Goal: Information Seeking & Learning: Learn about a topic

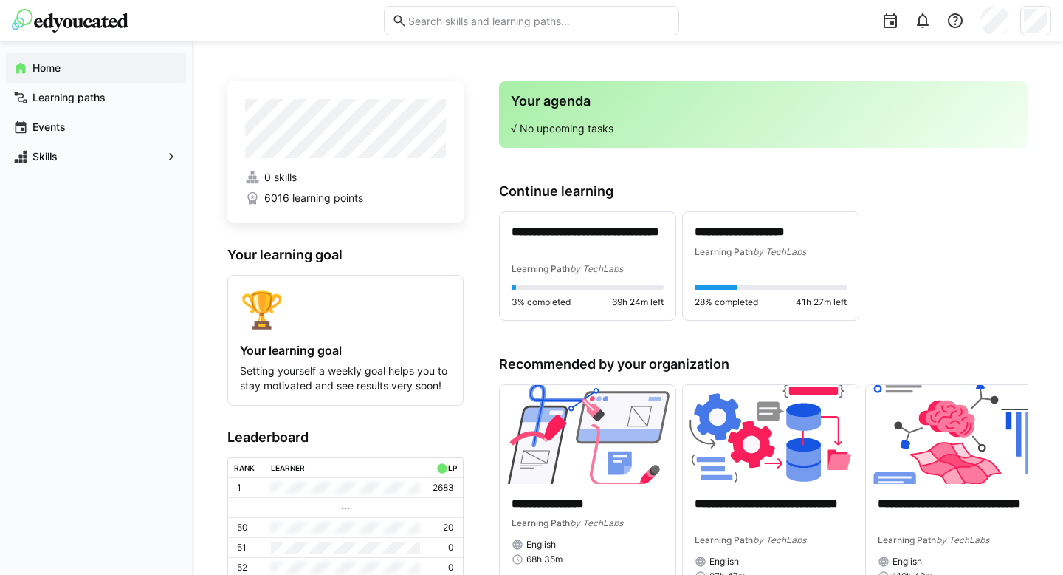
scroll to position [47, 0]
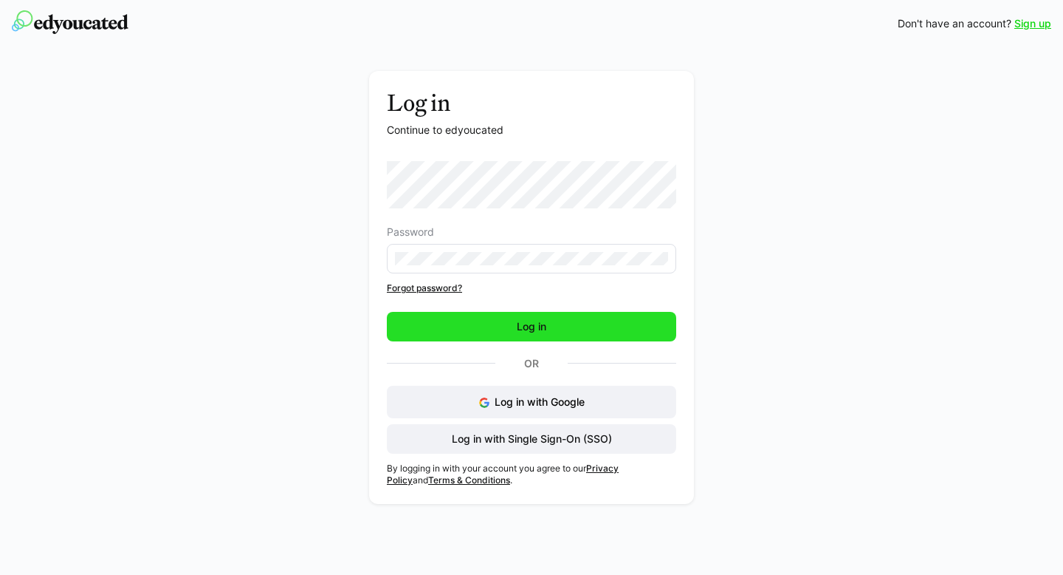
click at [534, 328] on span "Log in" at bounding box center [532, 326] width 34 height 15
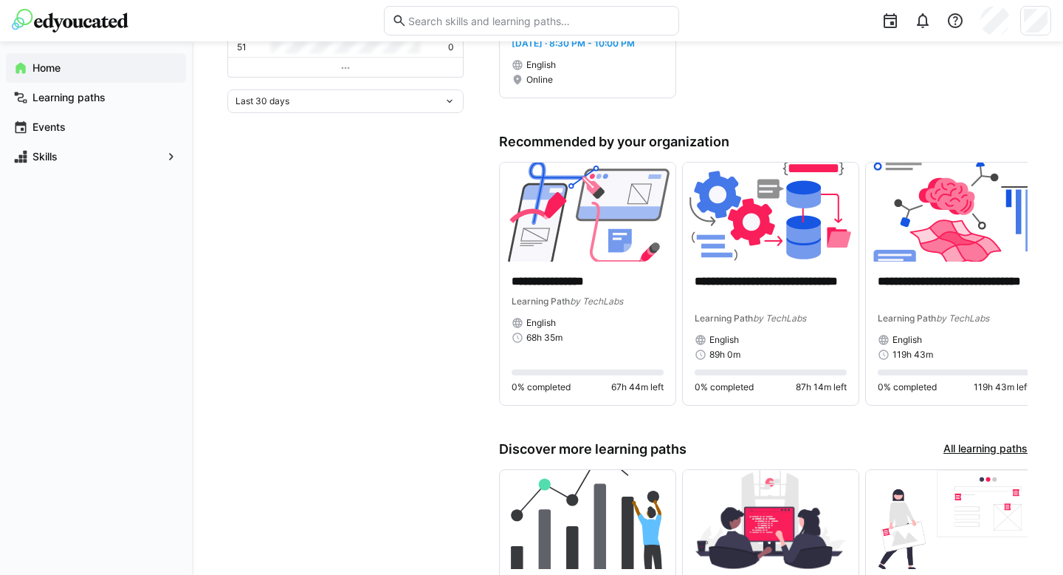
scroll to position [519, 0]
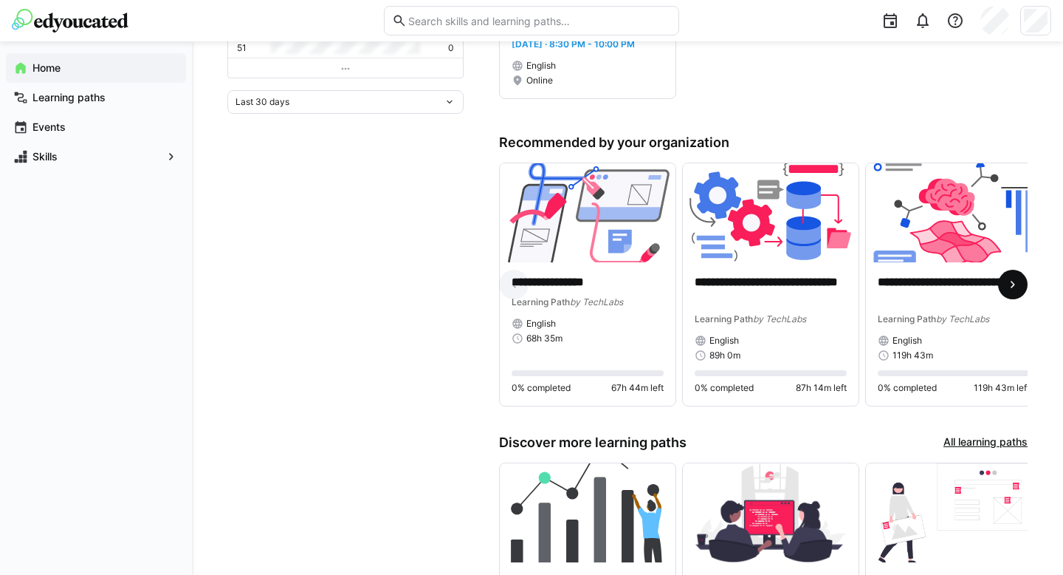
click at [1010, 287] on eds-icon at bounding box center [1013, 284] width 15 height 15
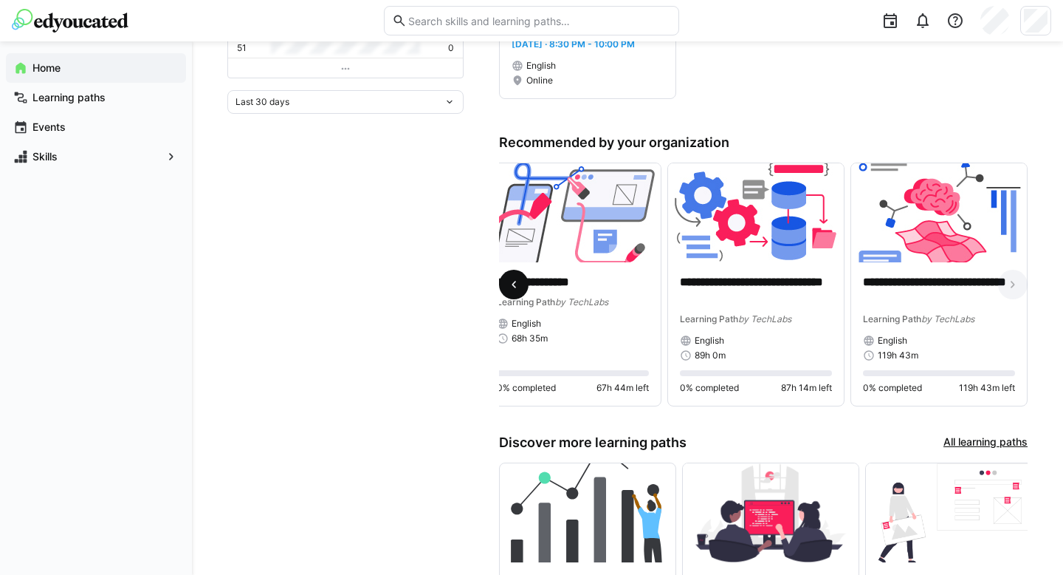
click at [518, 289] on eds-icon at bounding box center [514, 284] width 15 height 15
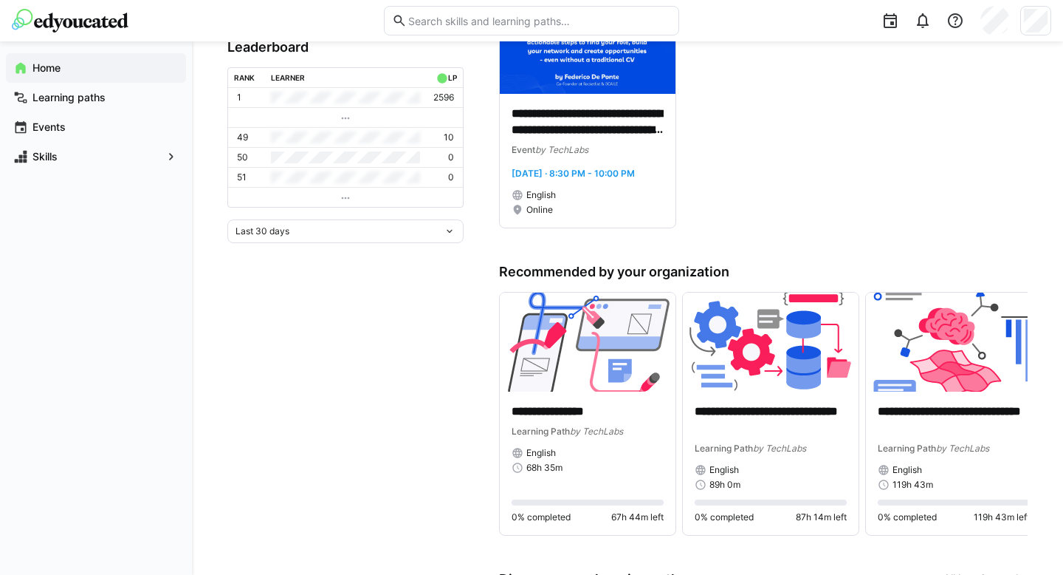
scroll to position [346, 0]
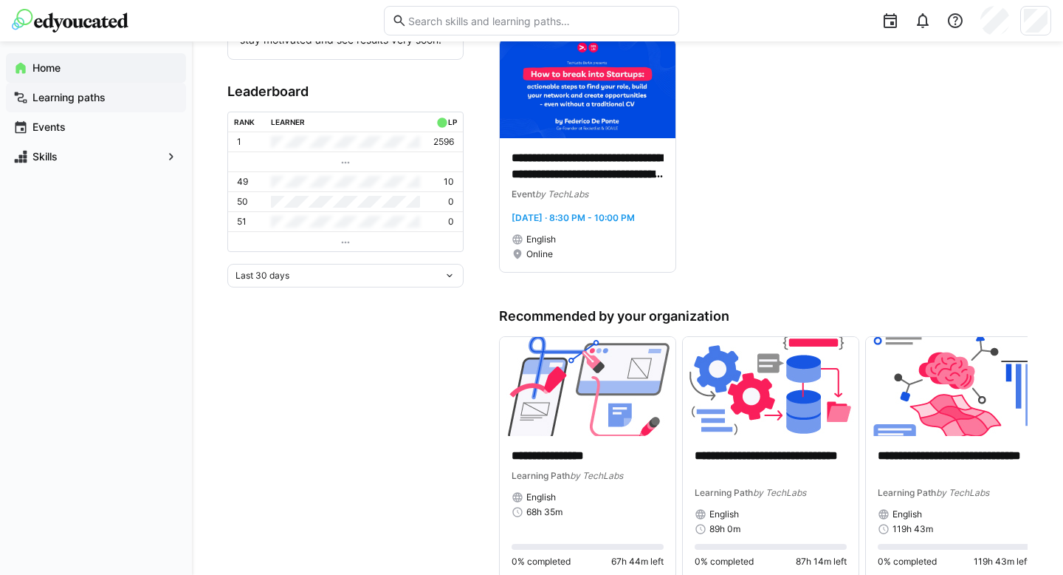
click at [0, 0] on app-navigation-label "Learning paths" at bounding box center [0, 0] width 0 height 0
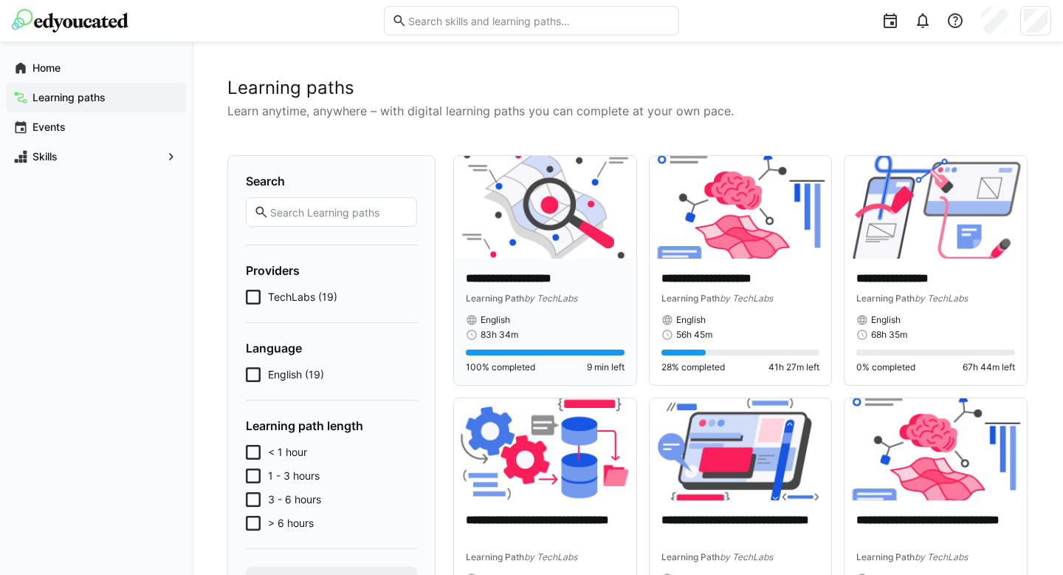
click at [544, 284] on p "**********" at bounding box center [545, 278] width 159 height 17
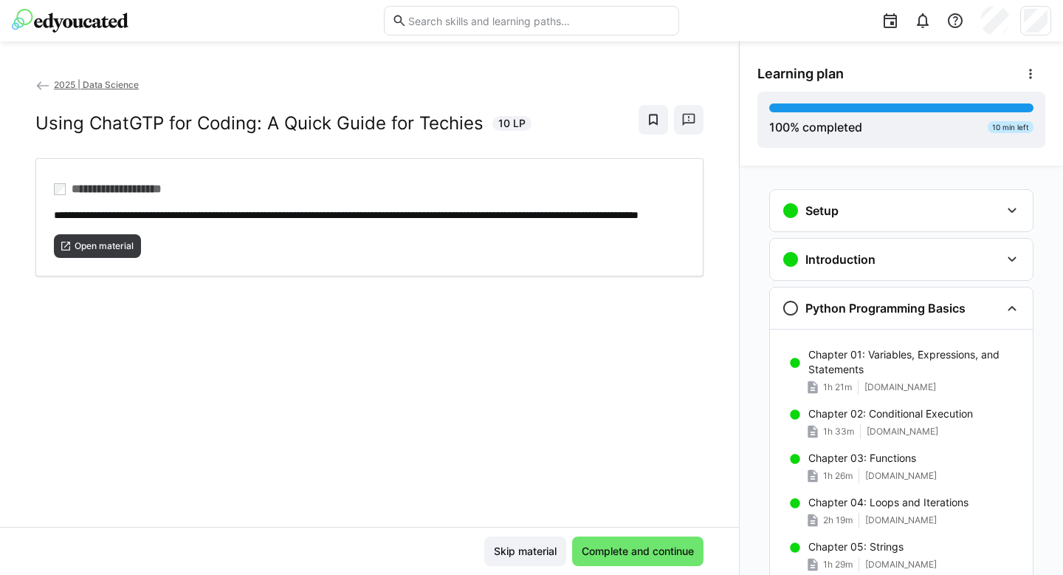
click at [123, 80] on span "2025 | Data Science" at bounding box center [96, 84] width 85 height 11
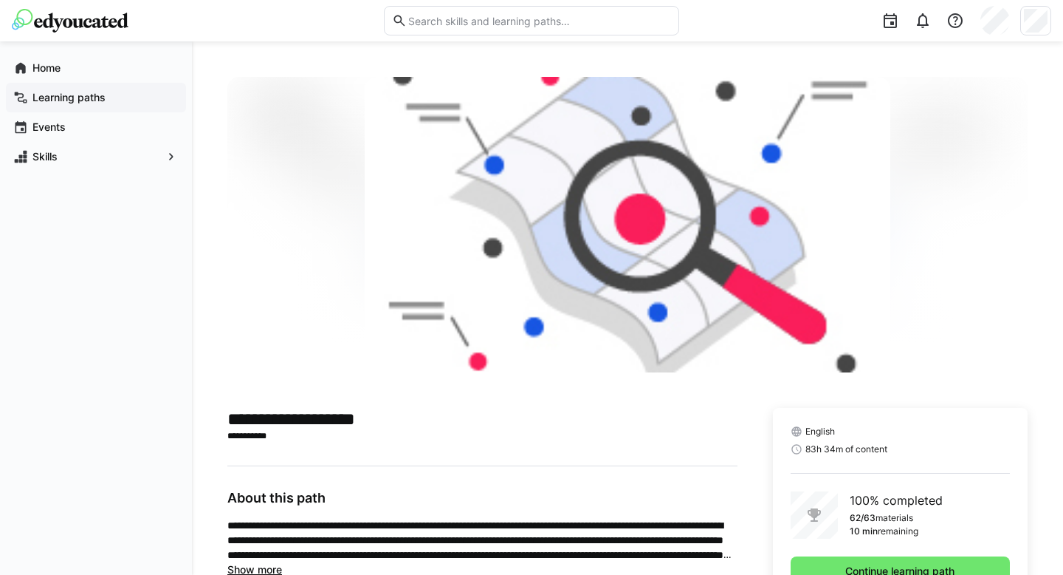
click at [0, 0] on app-navigation-label "Learning paths" at bounding box center [0, 0] width 0 height 0
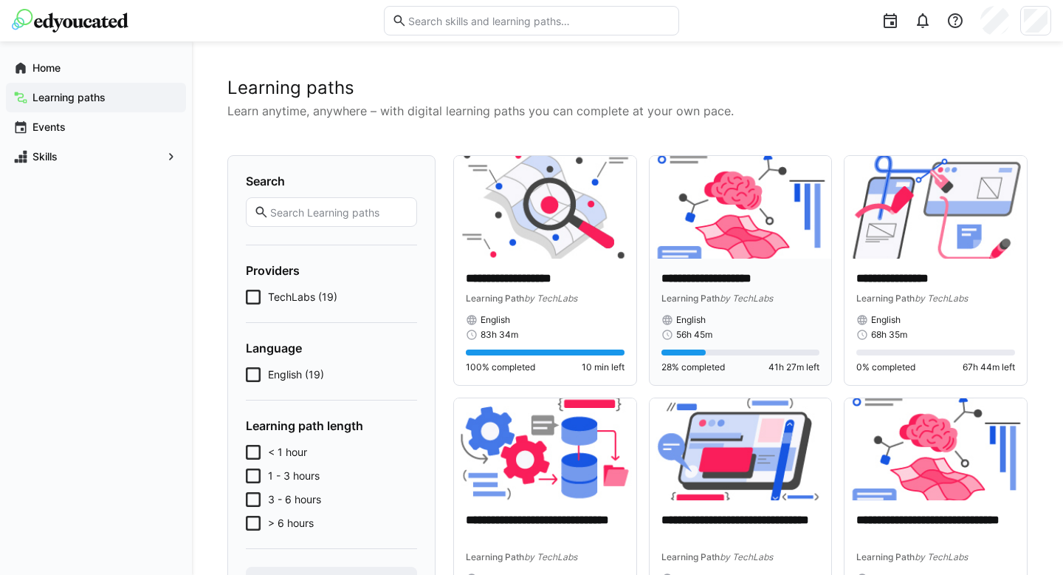
click at [725, 278] on p "**********" at bounding box center [741, 278] width 159 height 17
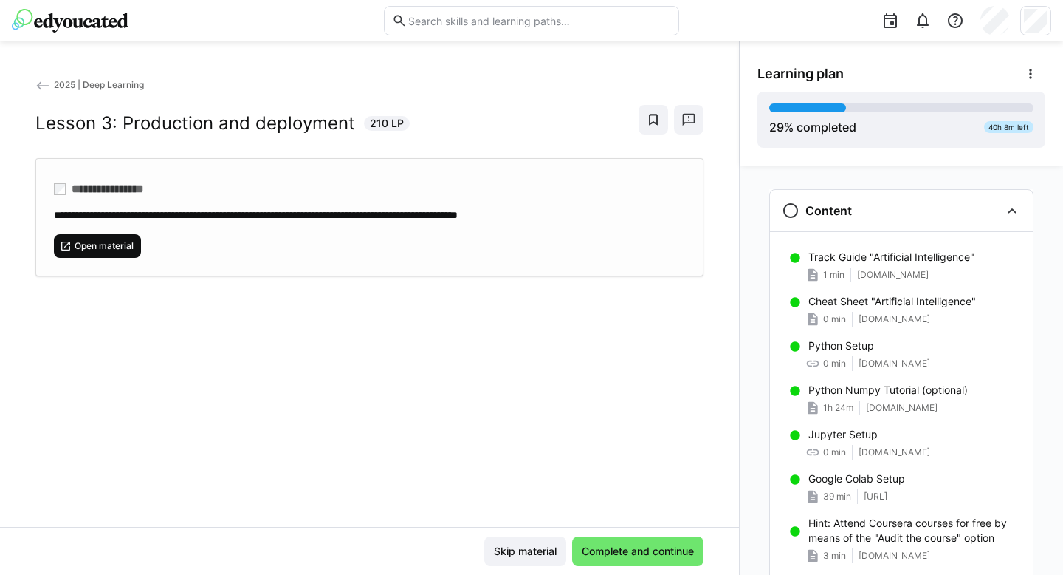
click at [111, 250] on span "Open material" at bounding box center [104, 246] width 62 height 12
click at [95, 79] on span "2025 | Deep Learning" at bounding box center [99, 84] width 90 height 11
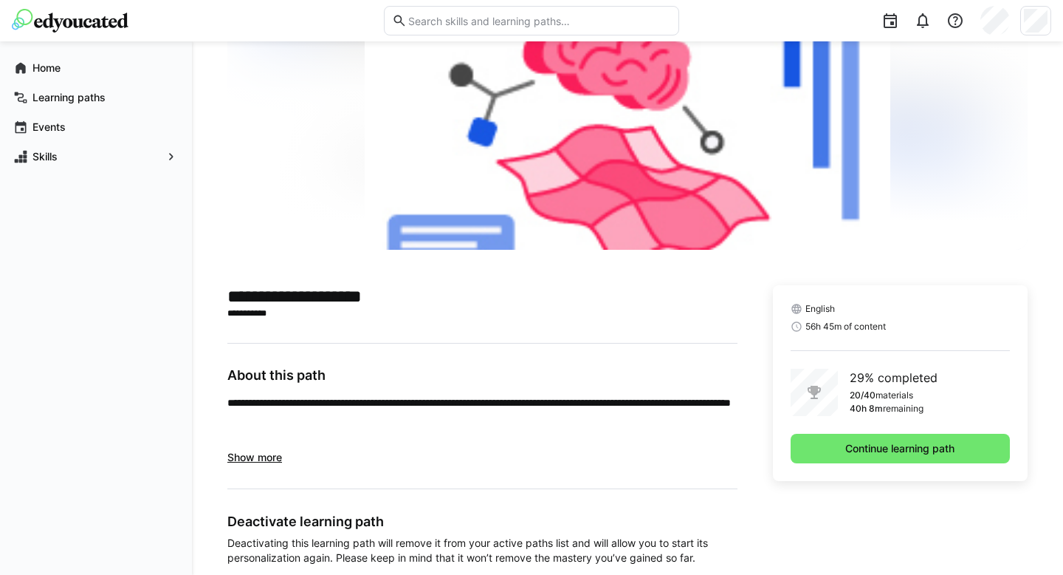
scroll to position [162, 0]
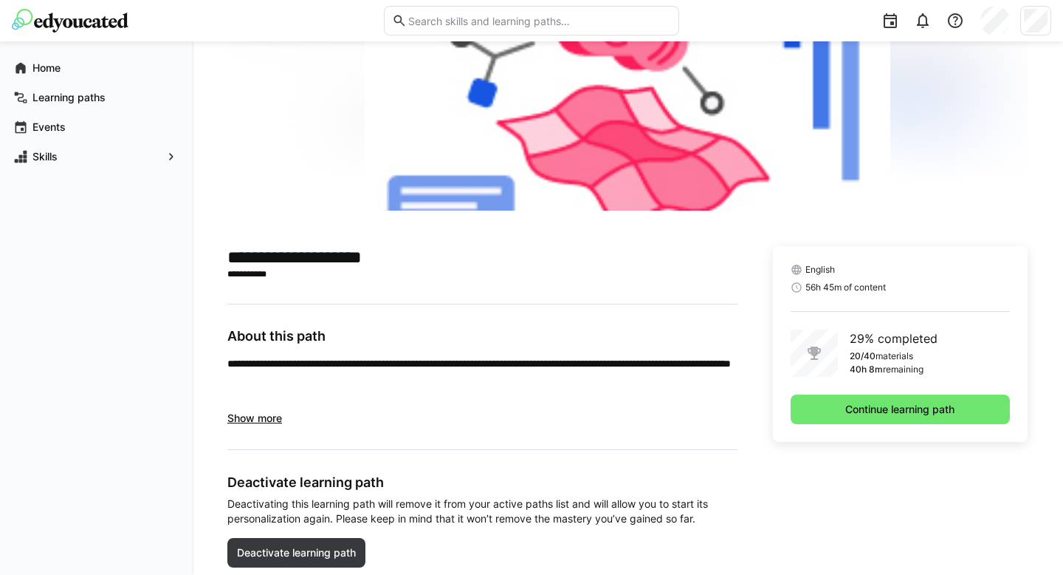
click at [501, 363] on link "**********" at bounding box center [577, 363] width 307 height 10
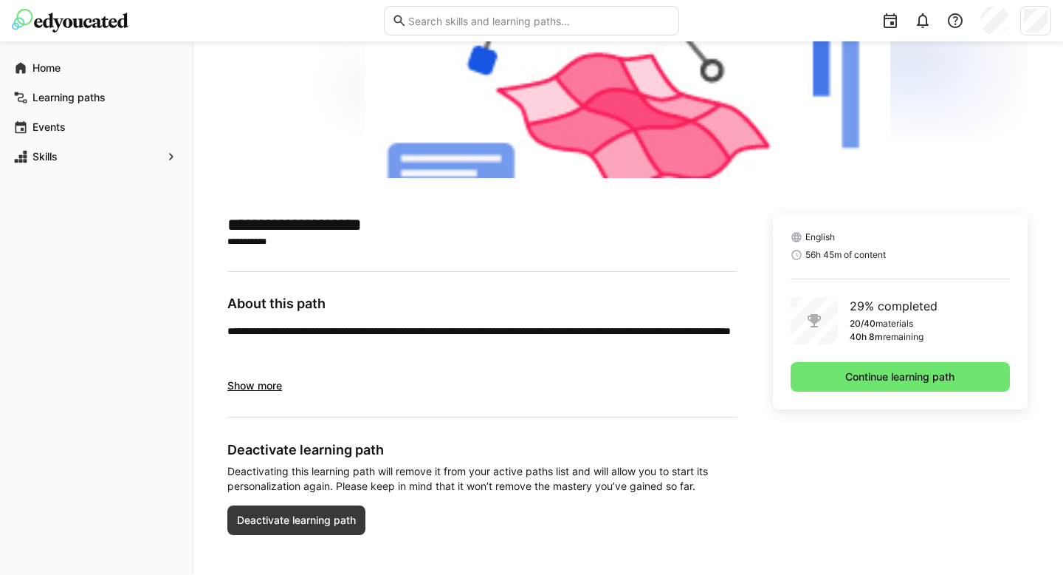
scroll to position [0, 0]
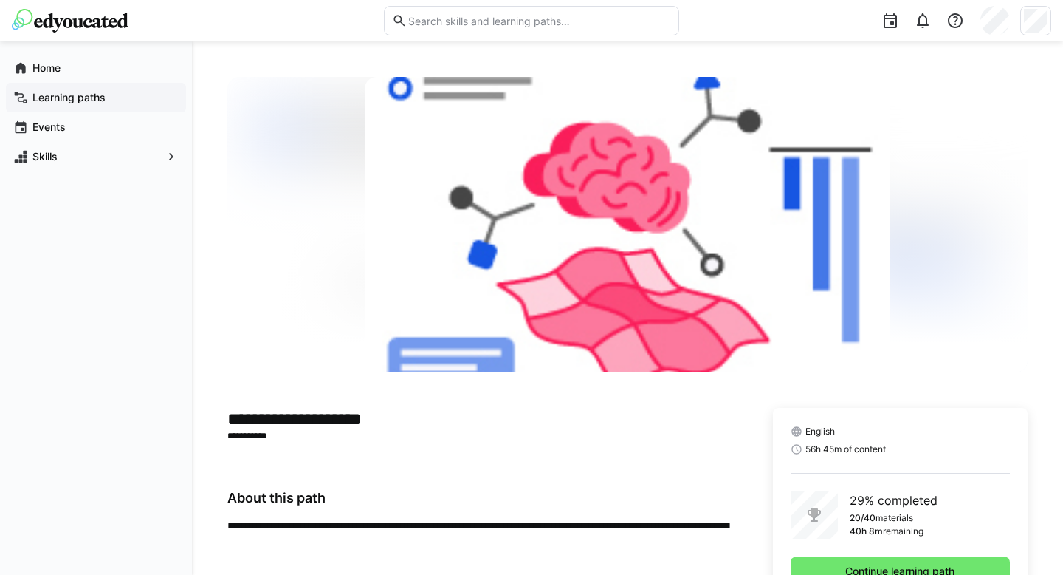
click at [0, 0] on app-navigation-label "Learning paths" at bounding box center [0, 0] width 0 height 0
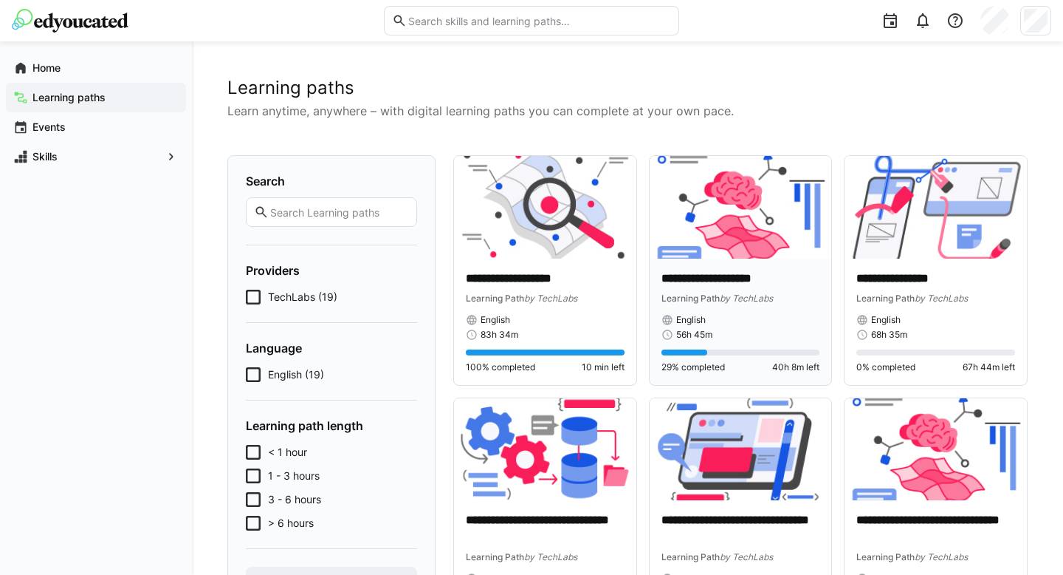
click at [721, 293] on span "by TechLabs" at bounding box center [746, 297] width 53 height 11
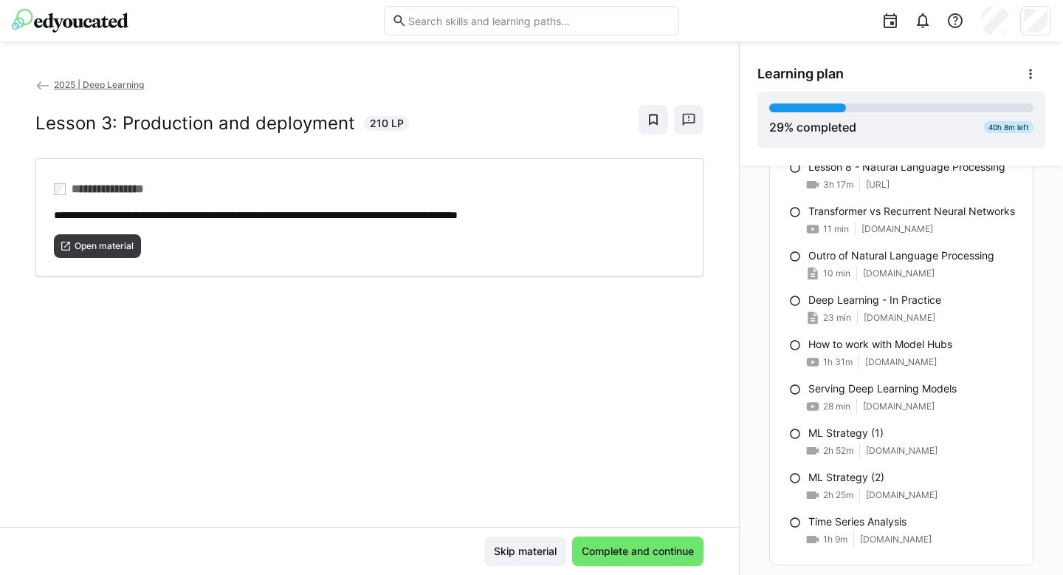
scroll to position [1662, 0]
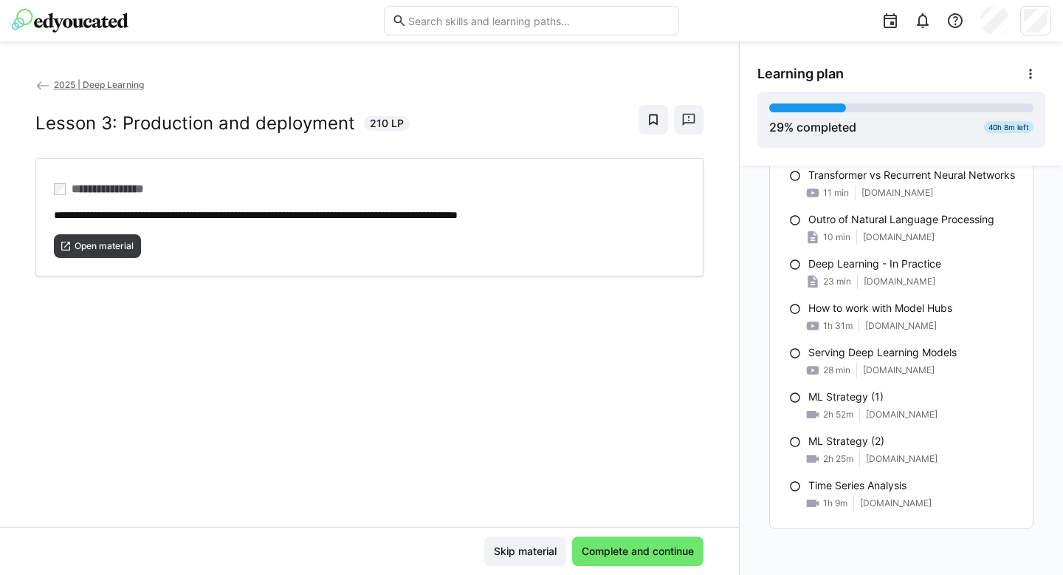
click at [122, 87] on span "2025 | Deep Learning" at bounding box center [99, 84] width 90 height 11
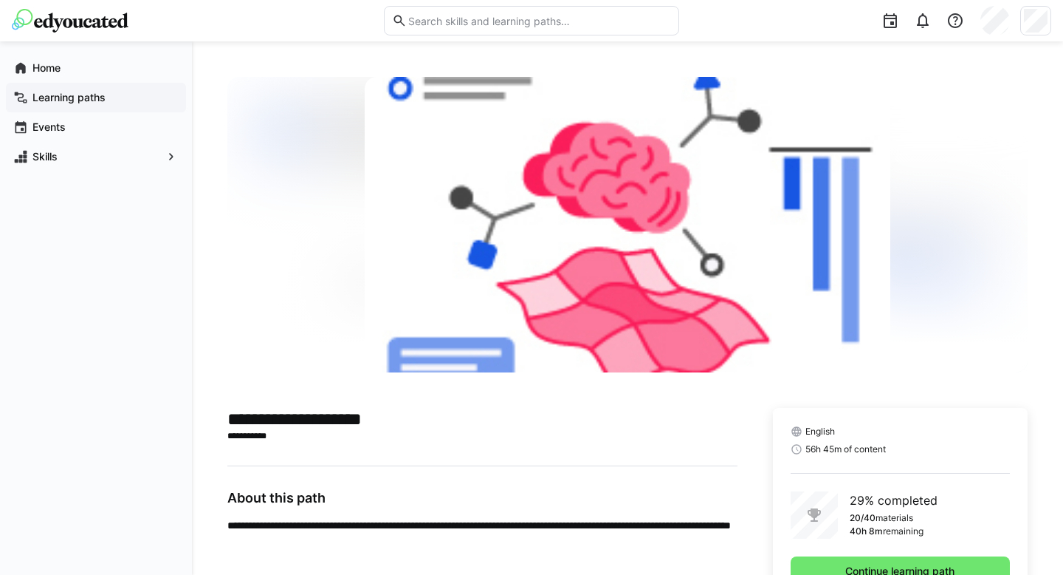
click at [0, 0] on app-navigation-label "Learning paths" at bounding box center [0, 0] width 0 height 0
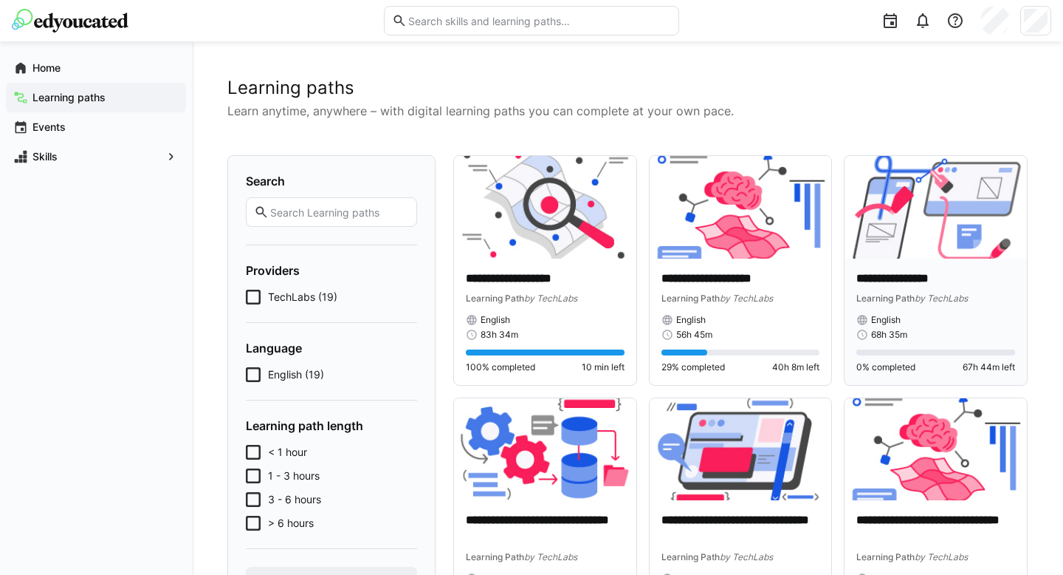
click at [890, 287] on div "**********" at bounding box center [936, 287] width 159 height 35
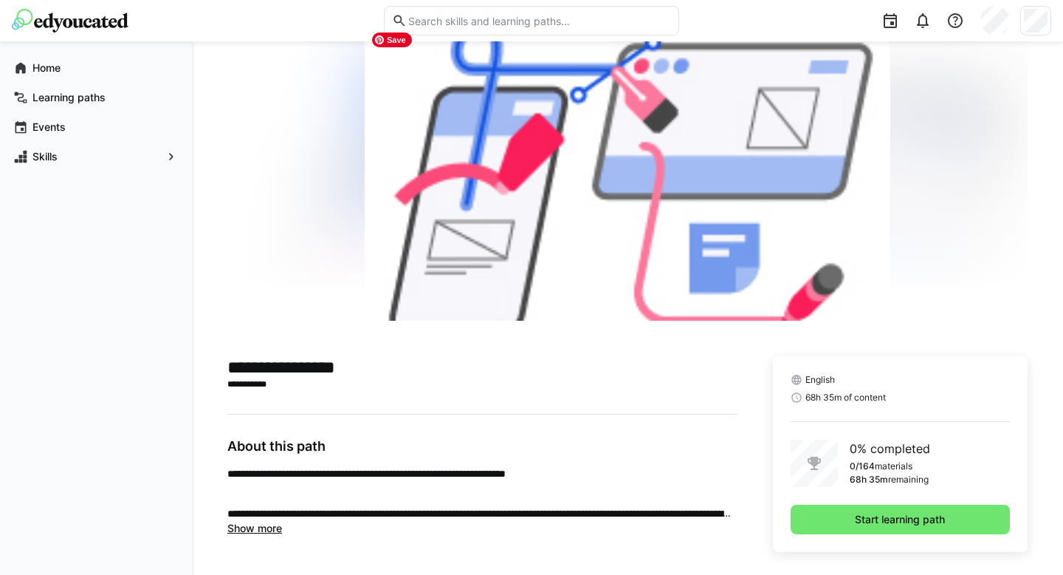
scroll to position [64, 0]
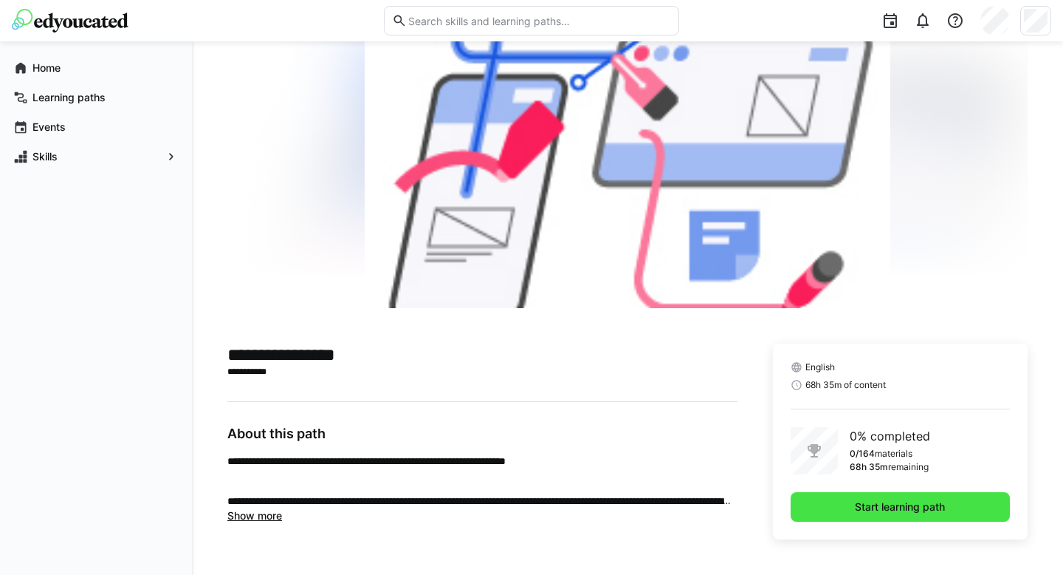
click at [822, 517] on span "Start learning path" at bounding box center [900, 507] width 219 height 30
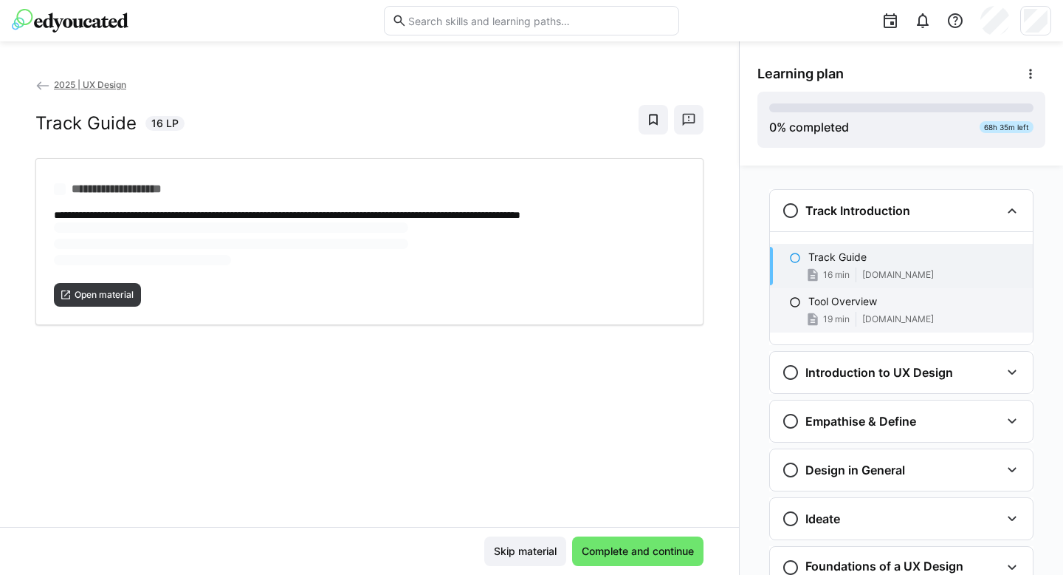
scroll to position [24, 0]
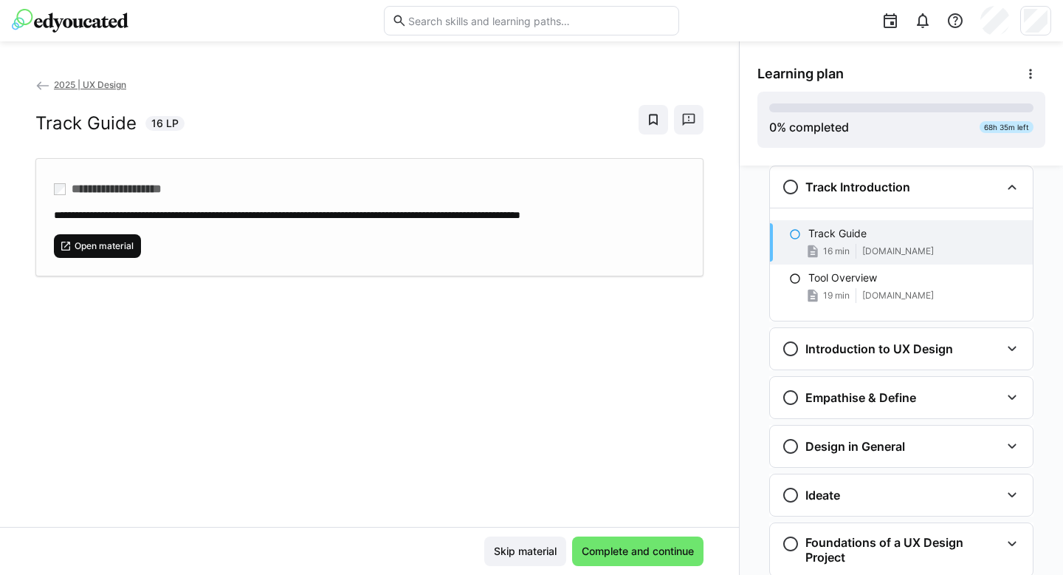
click at [119, 252] on span "Open material" at bounding box center [104, 246] width 62 height 12
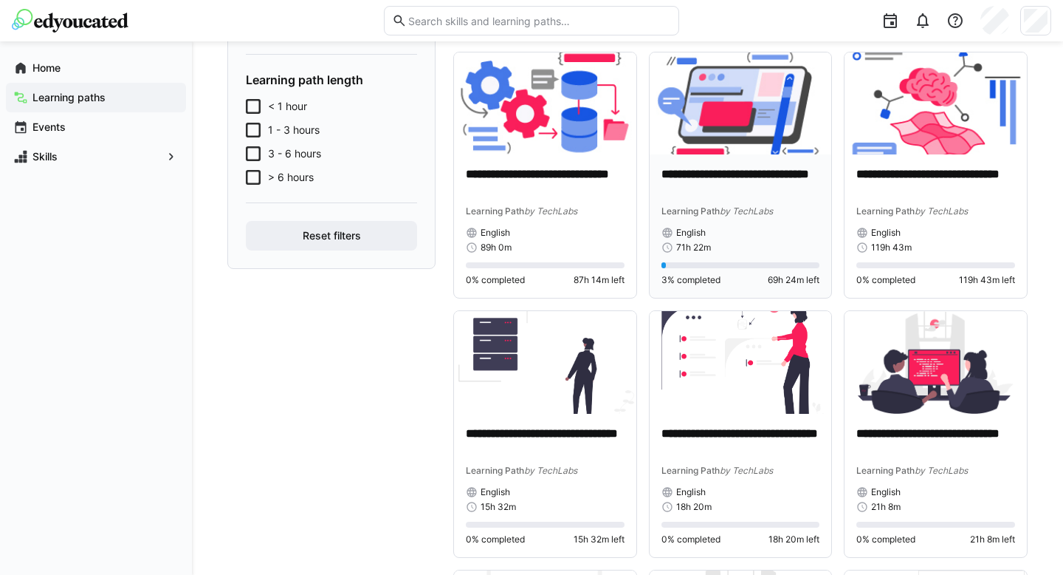
scroll to position [342, 0]
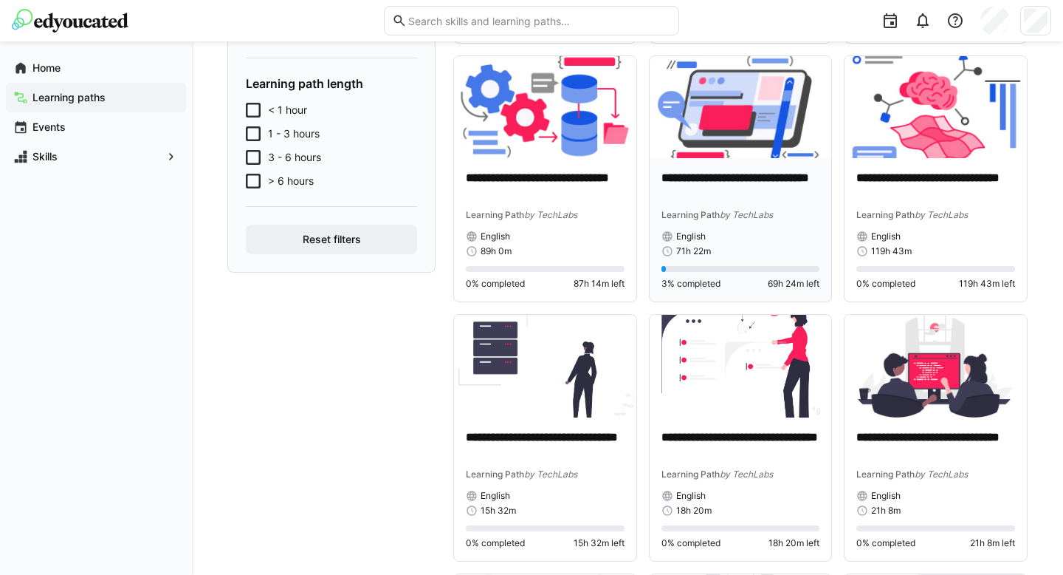
click at [710, 202] on p "**********" at bounding box center [741, 187] width 159 height 34
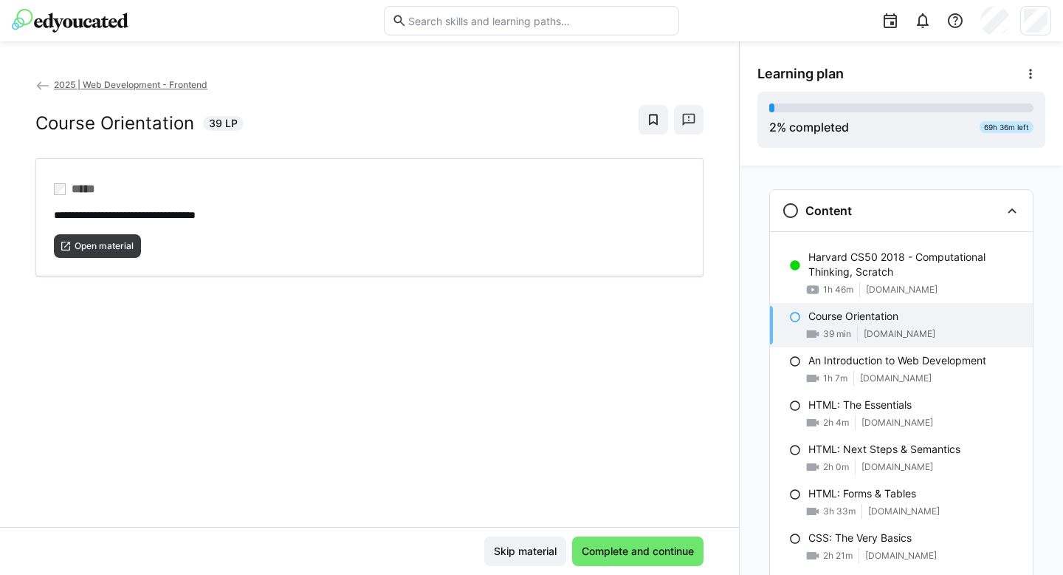
click at [174, 82] on span "2025 | Web Development - Frontend" at bounding box center [131, 84] width 154 height 11
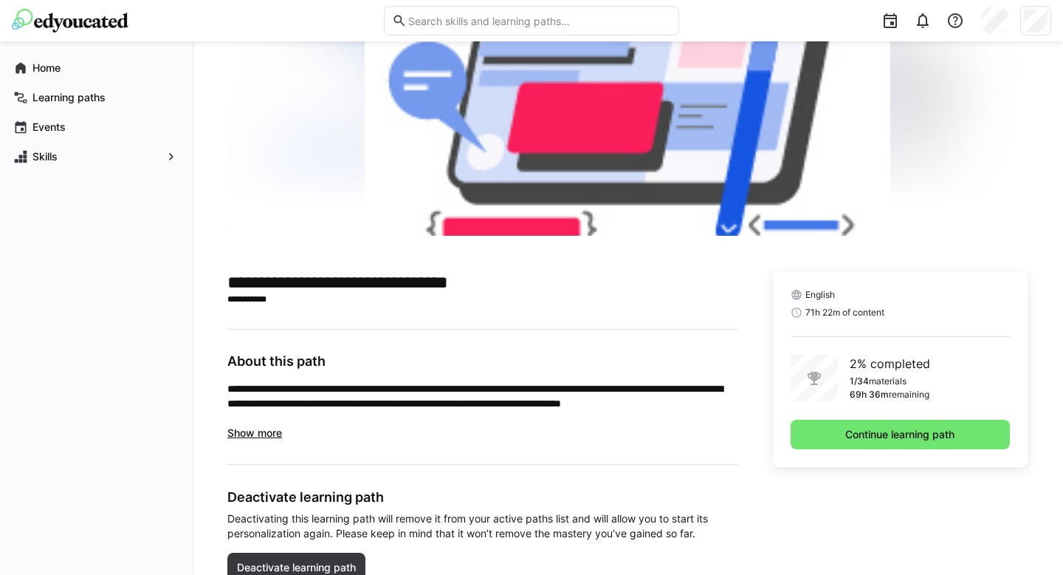
scroll to position [197, 0]
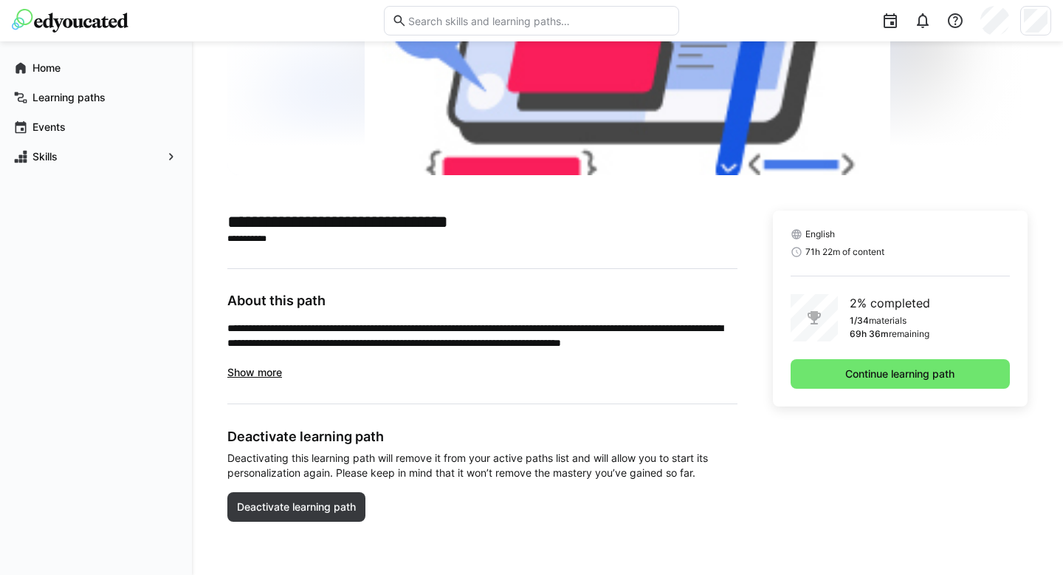
click at [261, 371] on span "Show more" at bounding box center [254, 372] width 55 height 13
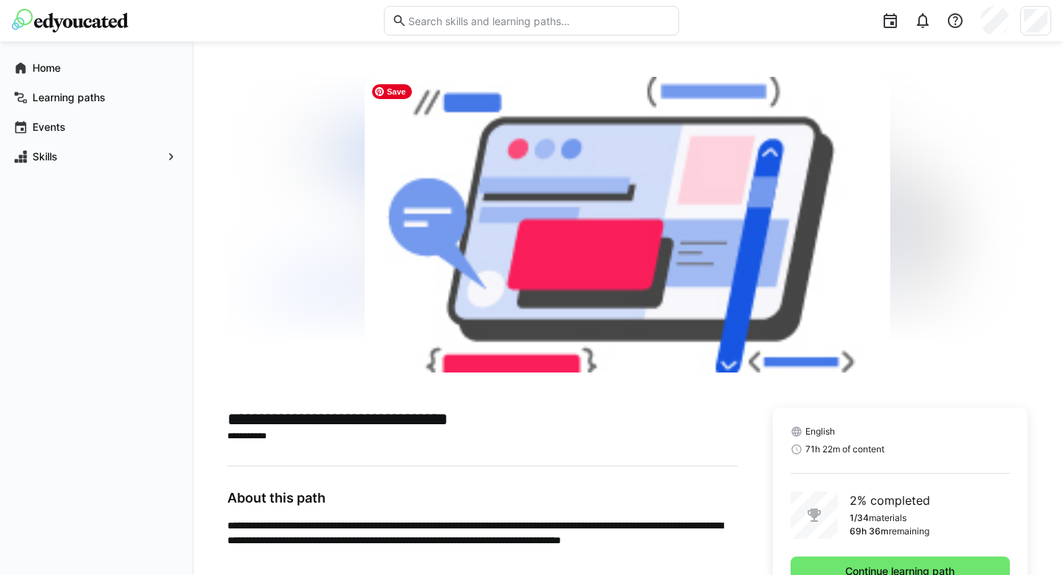
scroll to position [306, 0]
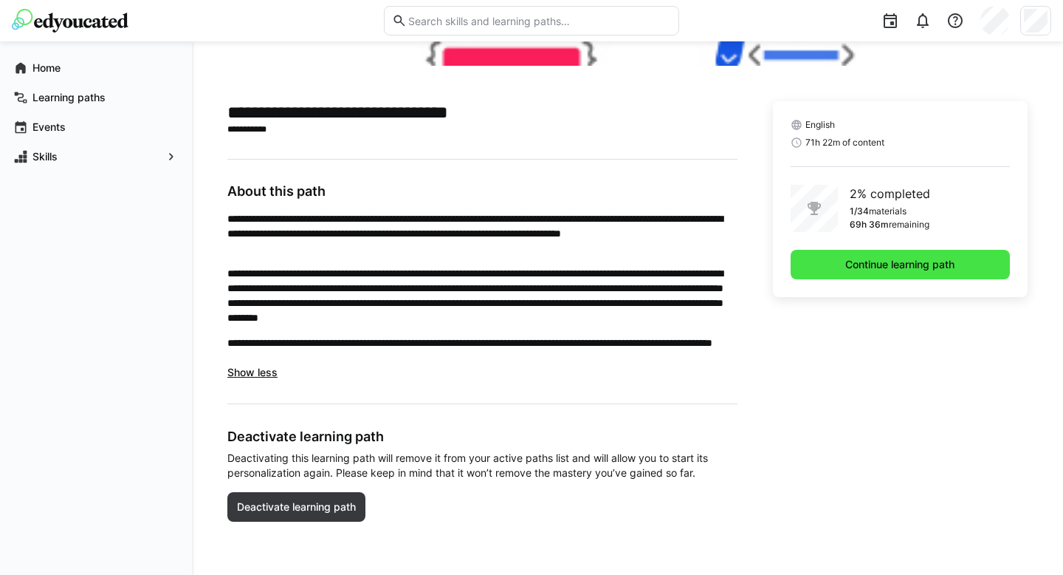
click at [836, 267] on span "Continue learning path" at bounding box center [900, 265] width 219 height 30
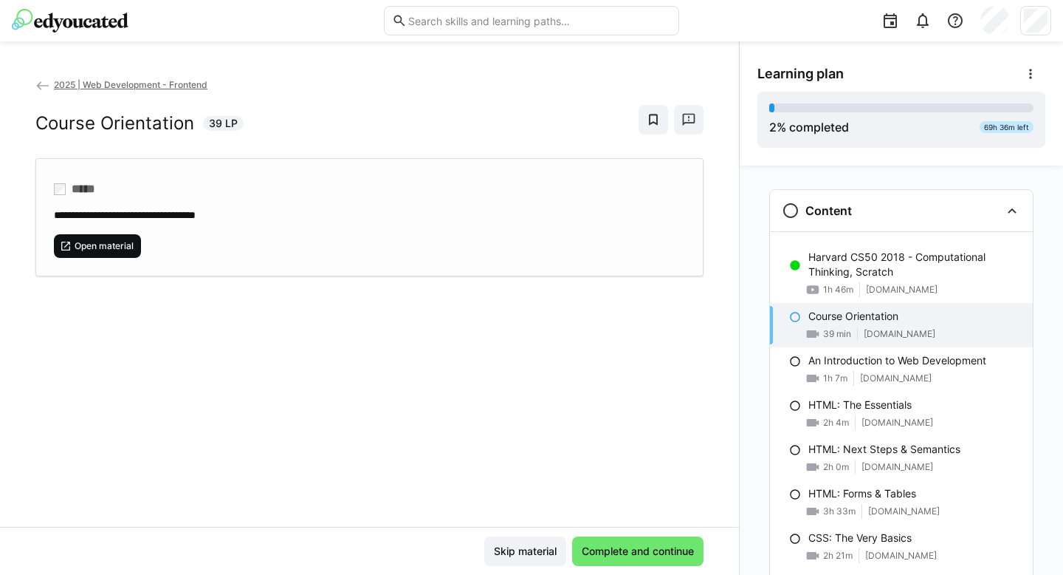
click at [103, 246] on span "Open material" at bounding box center [104, 246] width 62 height 12
click at [201, 82] on span "2025 | Web Development - Frontend" at bounding box center [131, 84] width 154 height 11
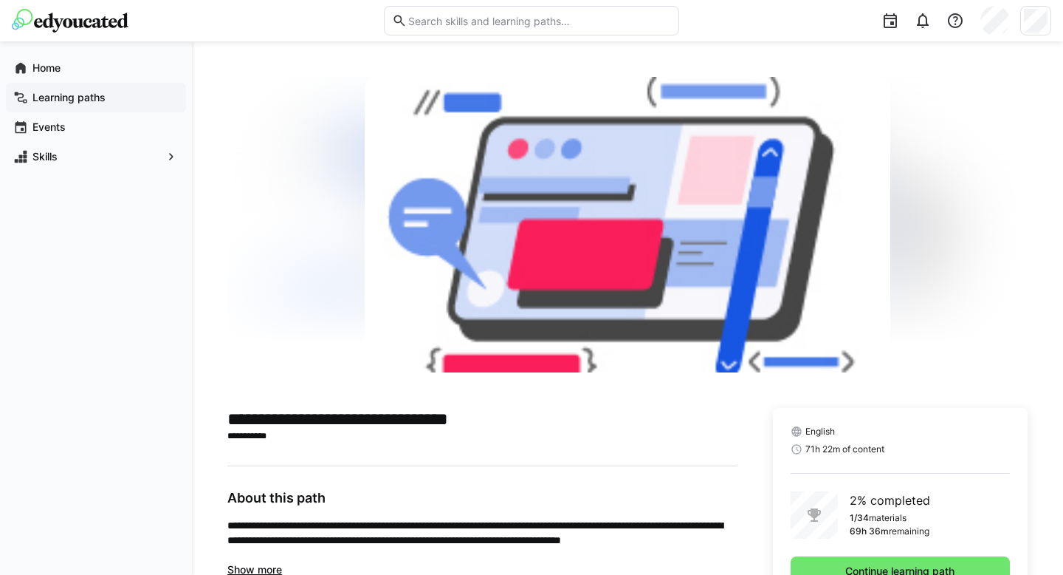
click at [0, 0] on app-navigation-label "Learning paths" at bounding box center [0, 0] width 0 height 0
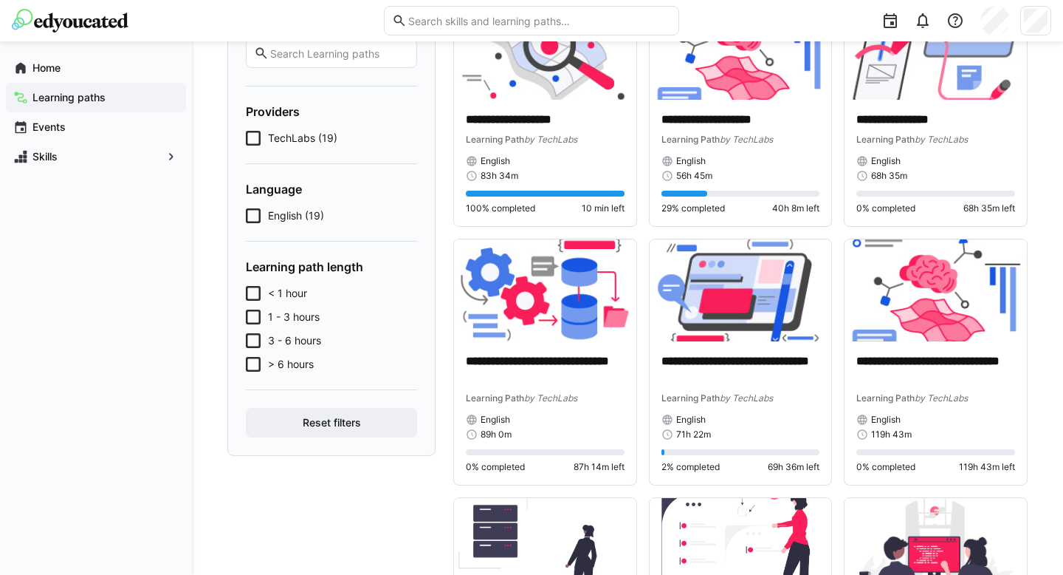
scroll to position [168, 0]
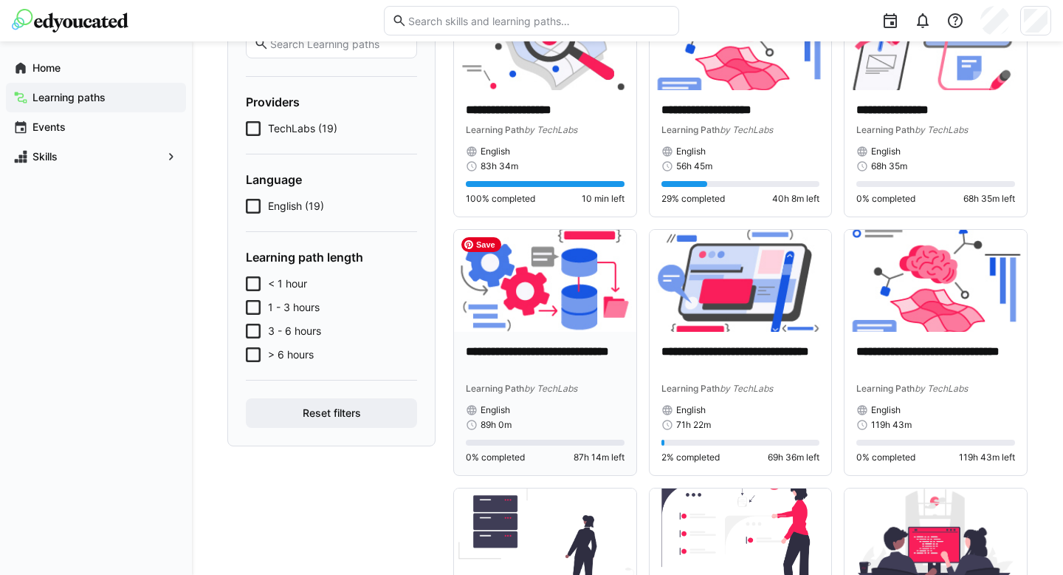
click at [501, 357] on p "**********" at bounding box center [545, 360] width 159 height 34
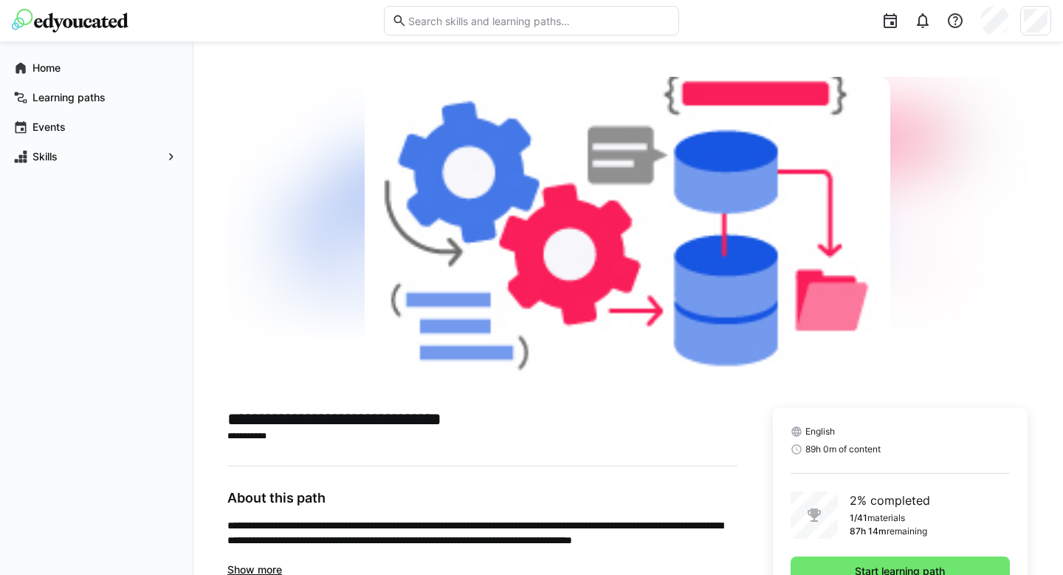
scroll to position [64, 0]
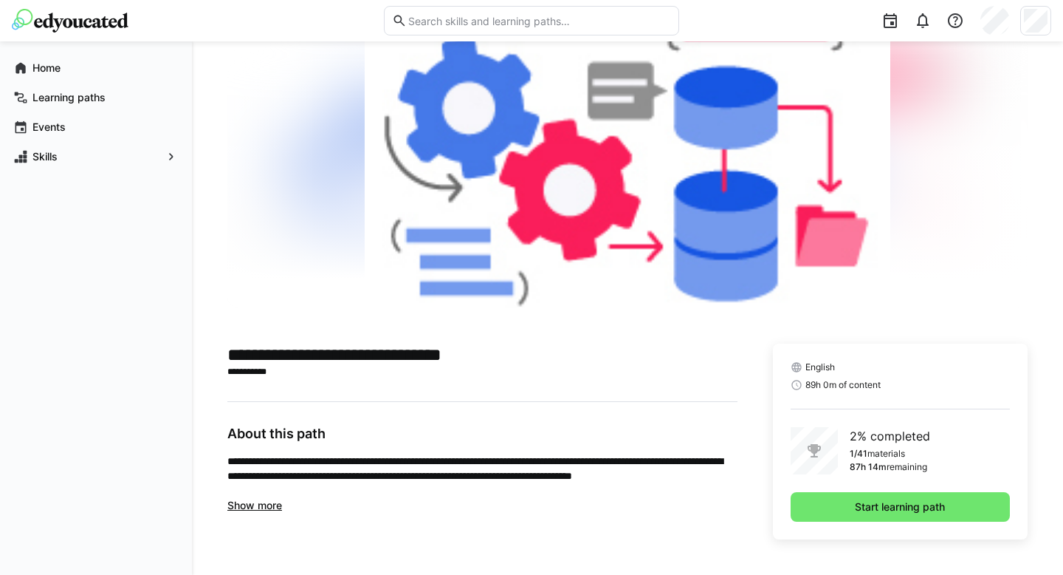
click at [264, 504] on span "Show more" at bounding box center [254, 505] width 55 height 13
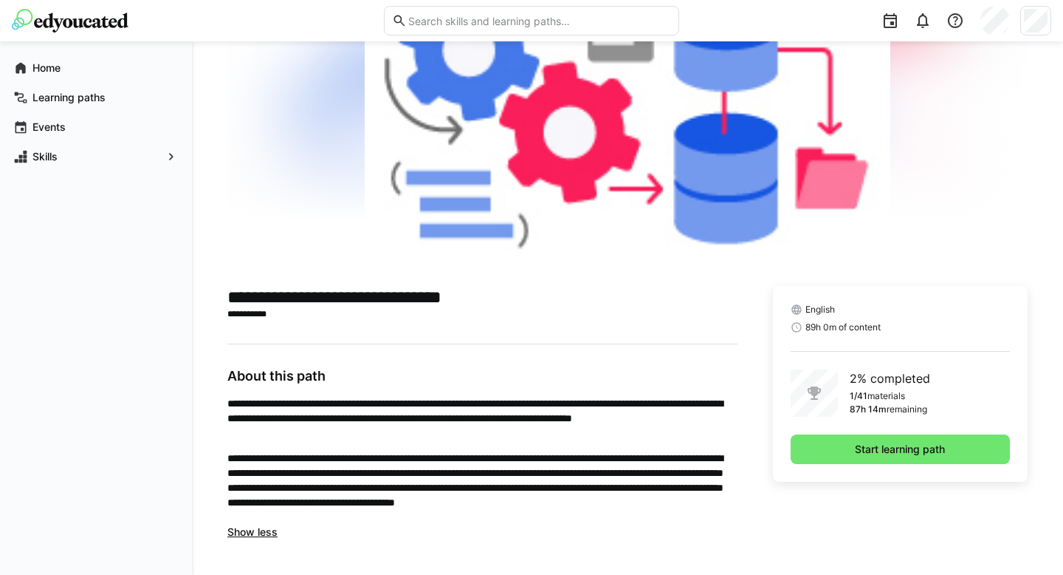
scroll to position [0, 0]
